Goal: Transaction & Acquisition: Purchase product/service

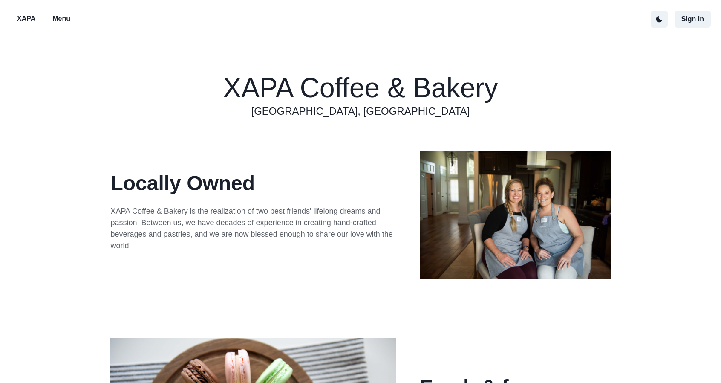
click at [67, 18] on p "Menu" at bounding box center [61, 19] width 18 height 10
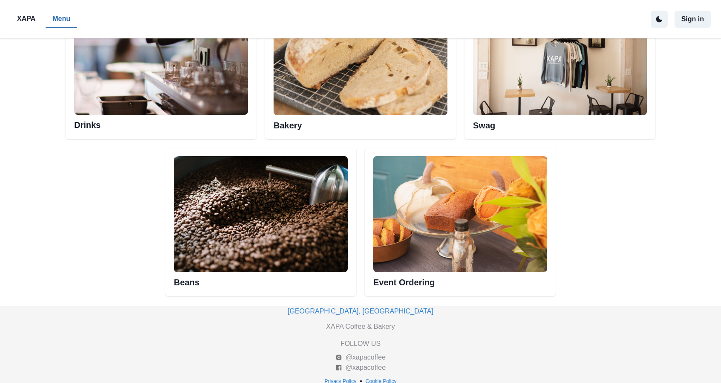
scroll to position [497, 0]
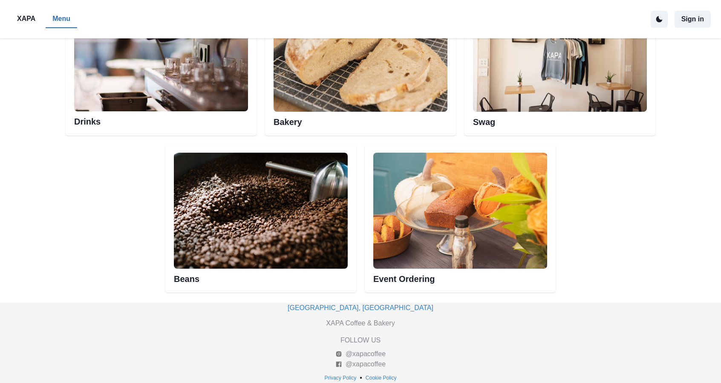
click at [153, 92] on img at bounding box center [161, 54] width 174 height 116
click at [83, 124] on h2 "Drinks" at bounding box center [161, 118] width 174 height 15
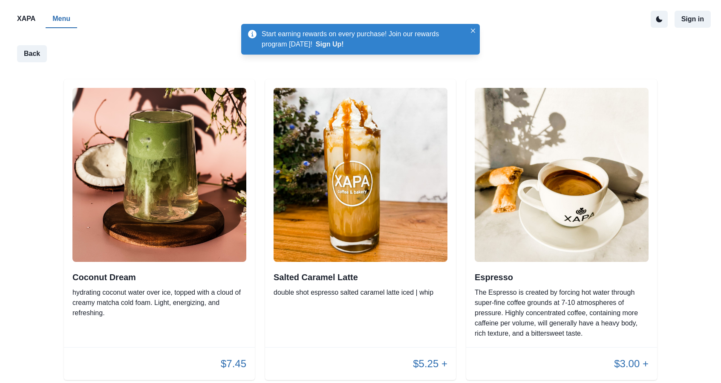
click at [144, 29] on div "XAPA Menu Sign in" at bounding box center [360, 19] width 721 height 38
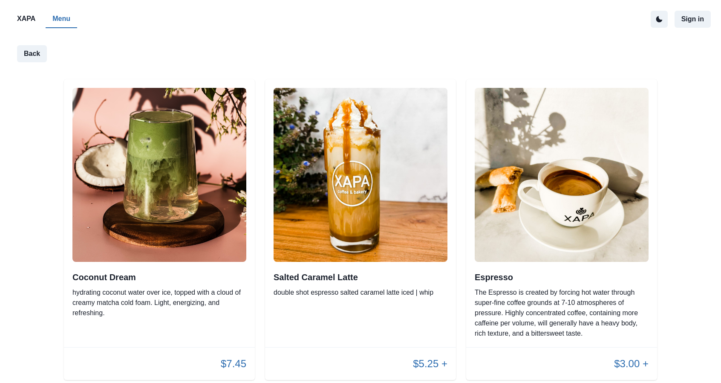
click at [429, 22] on div at bounding box center [363, 19] width 573 height 18
